Goal: Transaction & Acquisition: Subscribe to service/newsletter

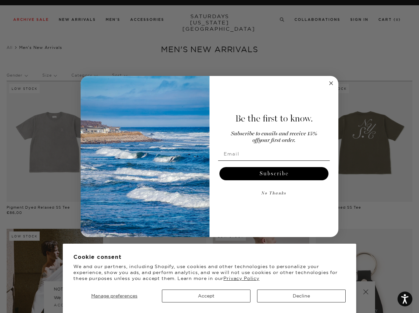
click at [209, 156] on div "Be the first to know. Subscribe to emails and receive 15% off your first order.…" at bounding box center [270, 157] width 122 height 148
click at [114, 296] on span "Manage preferences" at bounding box center [114, 296] width 46 height 6
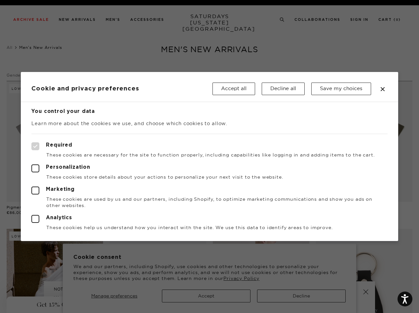
click at [206, 296] on div at bounding box center [209, 156] width 419 height 313
click at [301, 296] on div at bounding box center [209, 156] width 419 height 313
click at [331, 83] on button "Save my choices" at bounding box center [341, 89] width 60 height 13
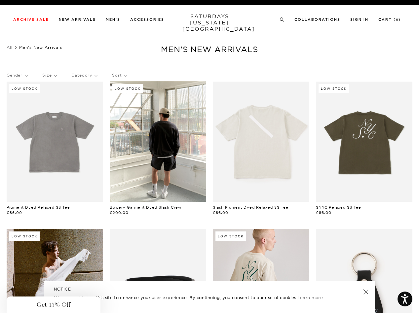
click at [274, 174] on input "Email" at bounding box center [274, 169] width 112 height 13
